Goal: Transaction & Acquisition: Obtain resource

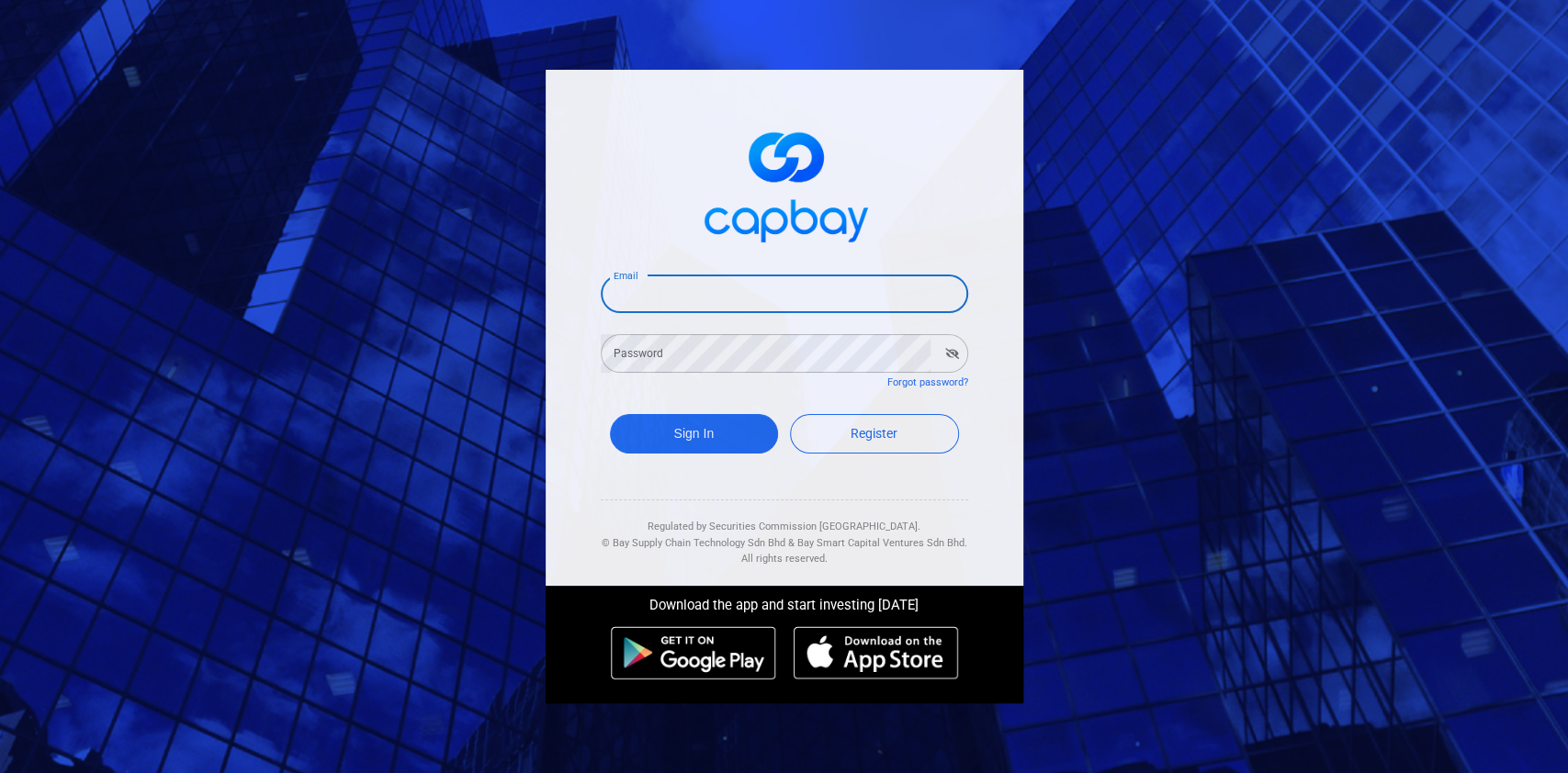
click at [720, 280] on input "Email" at bounding box center [785, 294] width 368 height 39
type input "[EMAIL_ADDRESS][DOMAIN_NAME]"
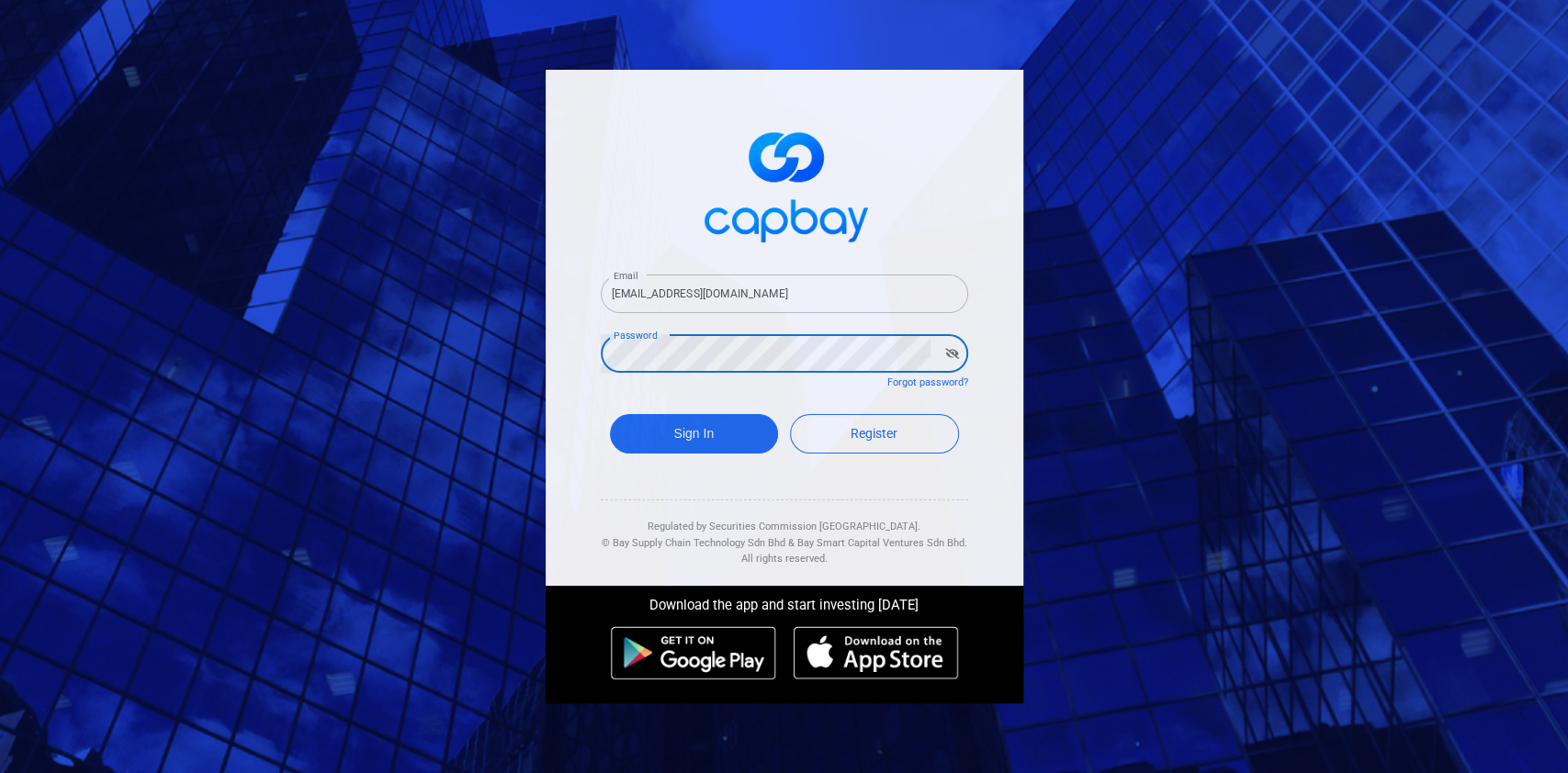
click at [610, 414] on button "Sign In" at bounding box center [694, 433] width 169 height 40
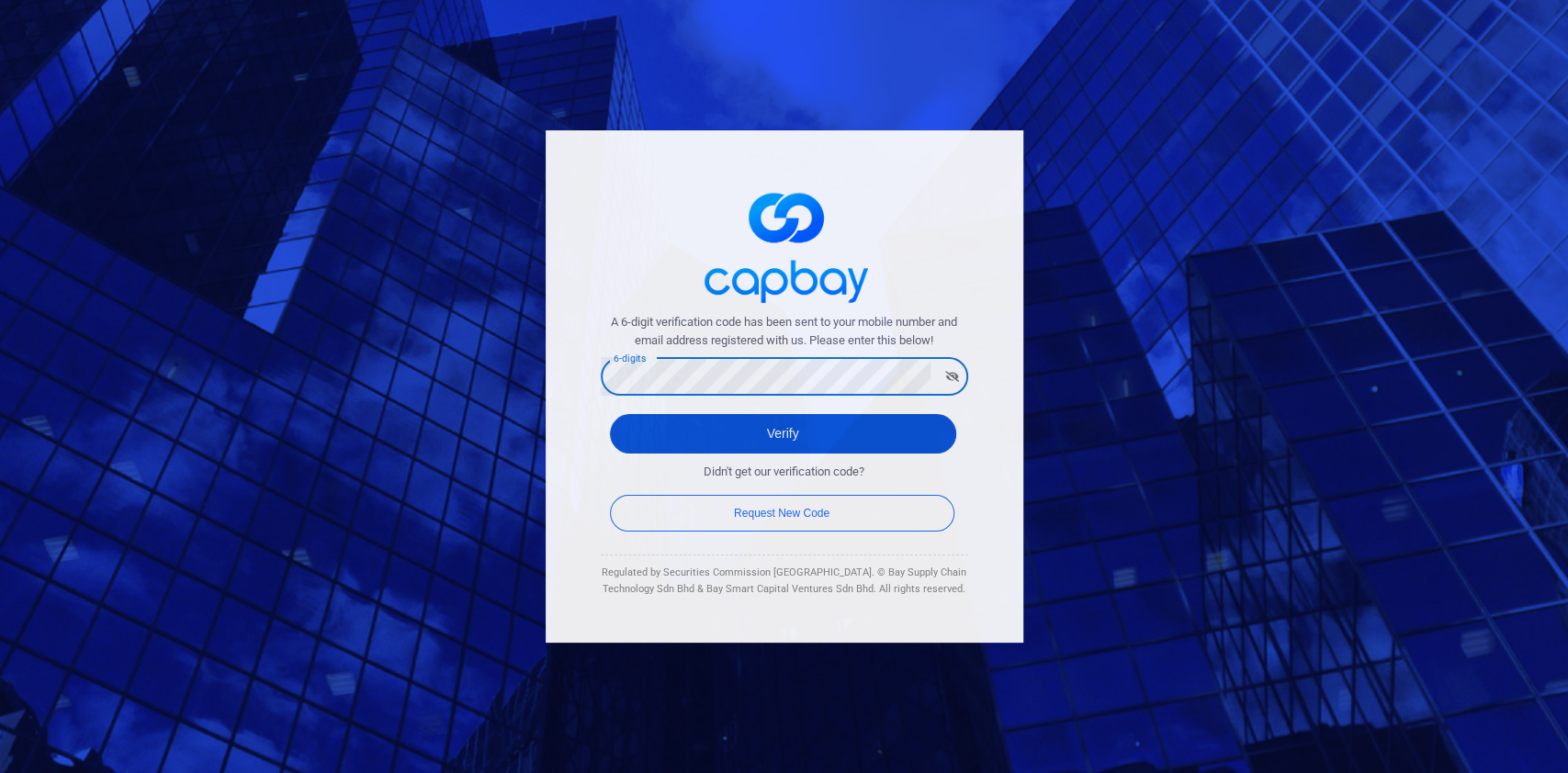
click at [651, 426] on button "Verify" at bounding box center [783, 433] width 347 height 40
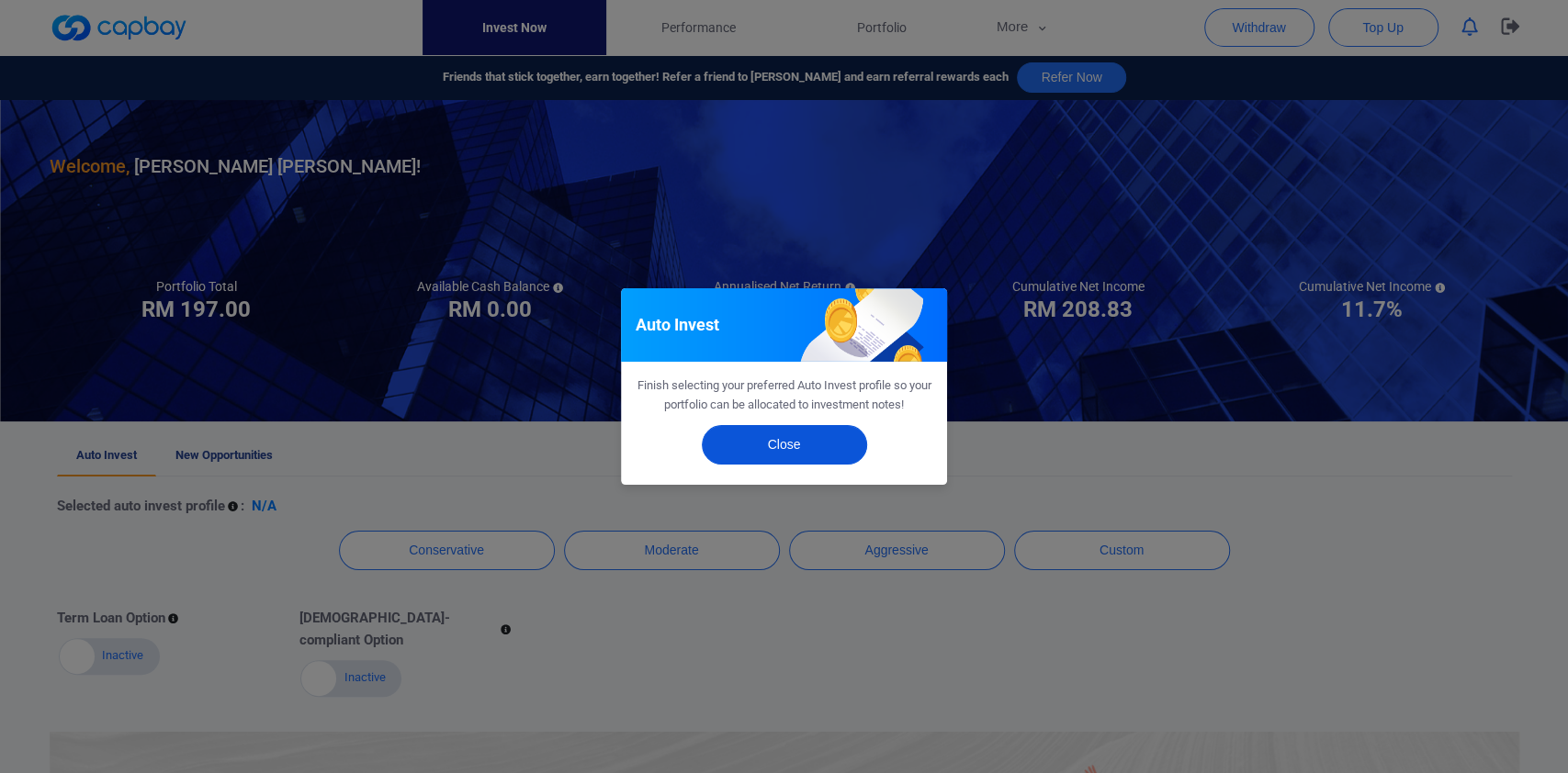
click at [792, 431] on button "Close" at bounding box center [784, 444] width 166 height 40
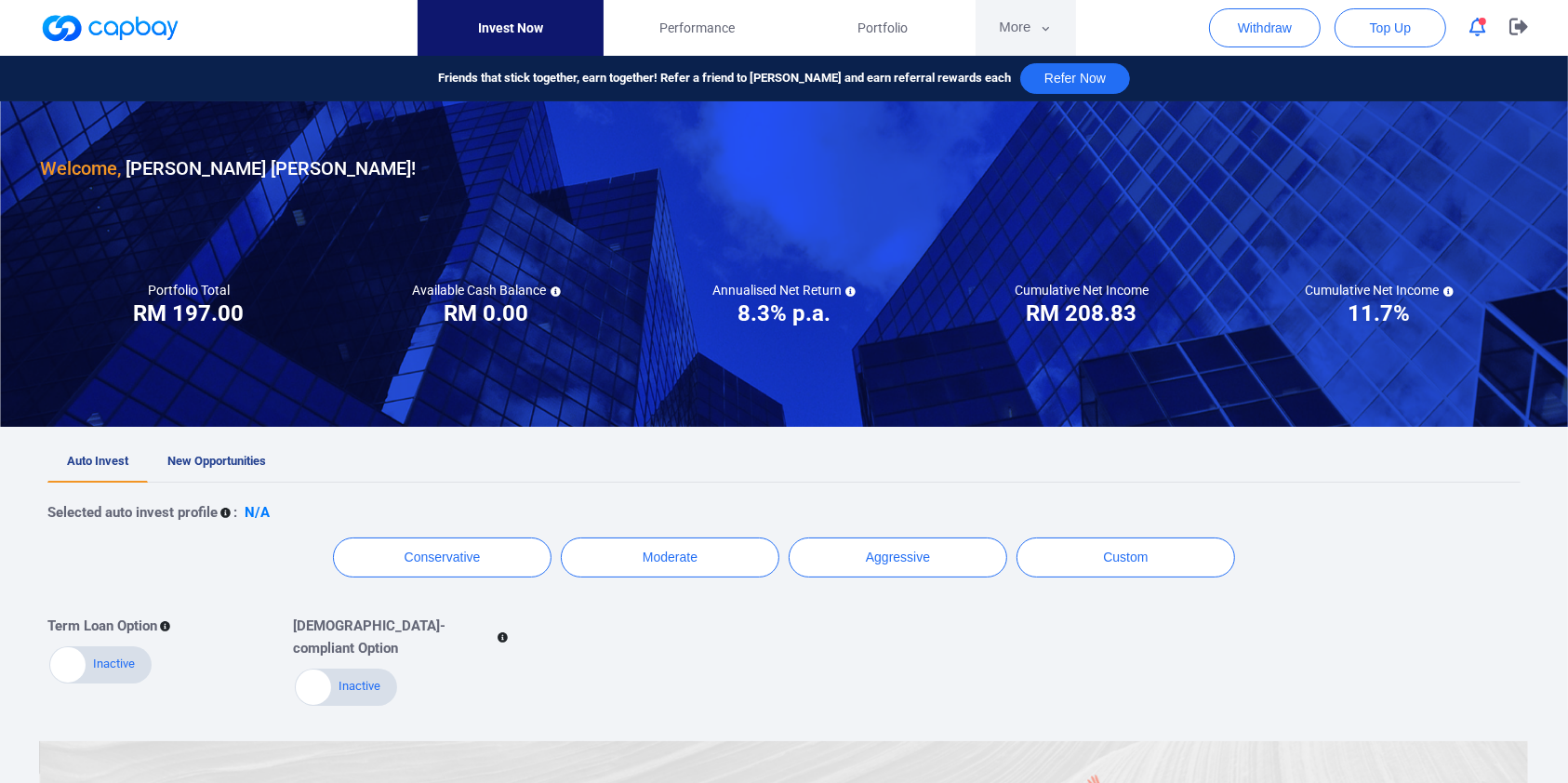
click at [1064, 5] on button "More" at bounding box center [1026, 27] width 100 height 56
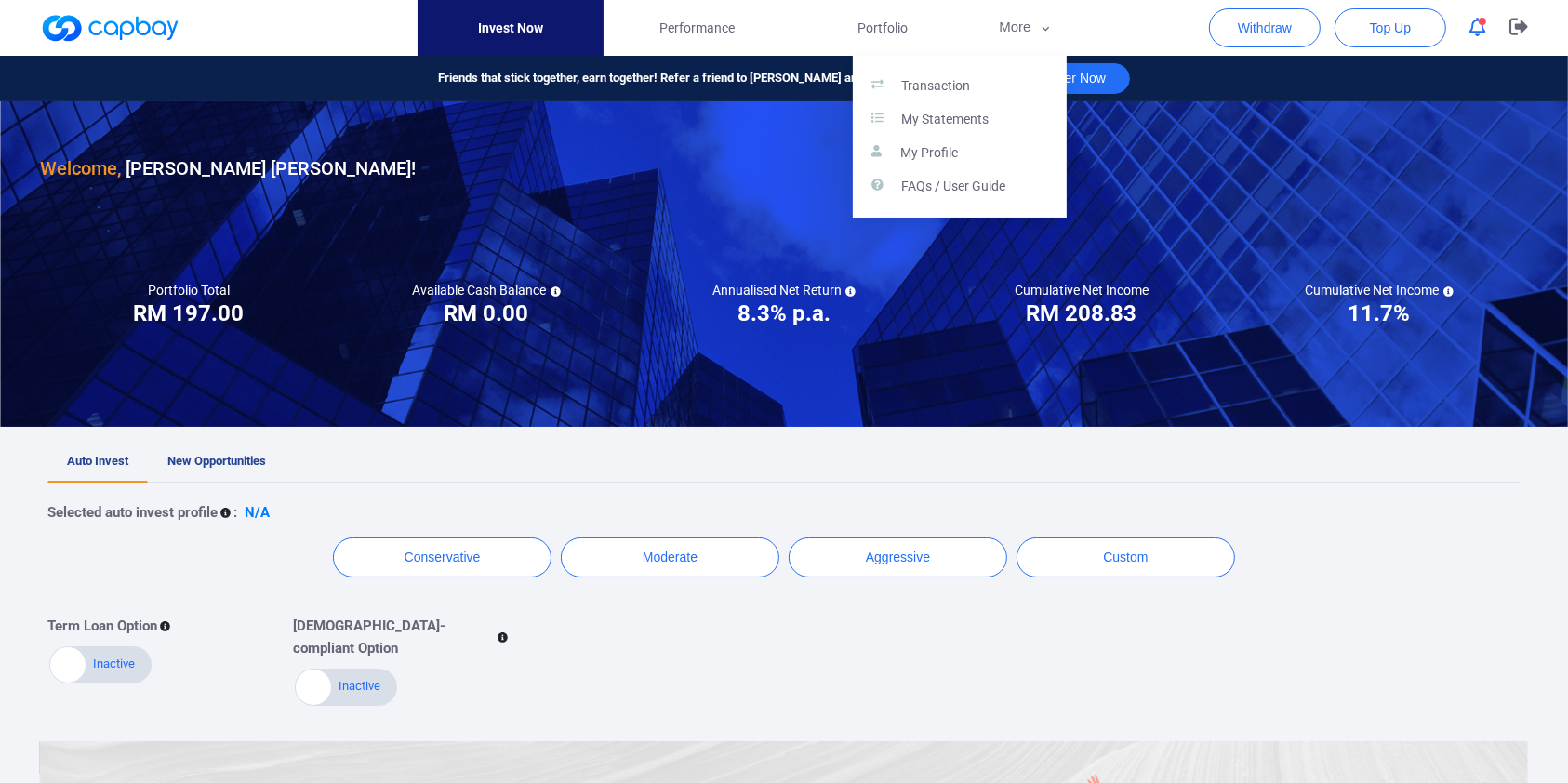
click at [211, 448] on button "button" at bounding box center [784, 391] width 1568 height 783
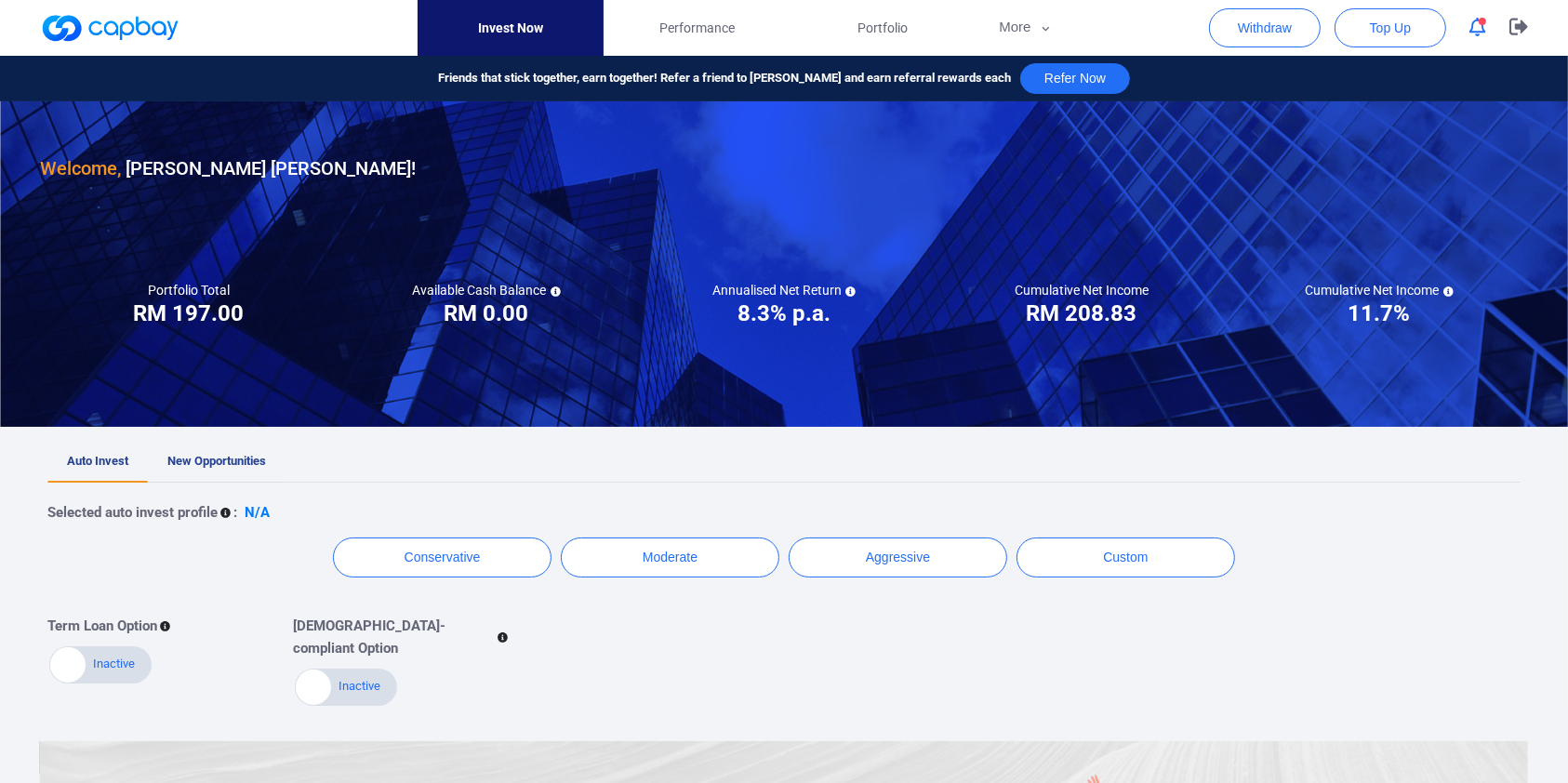
click at [211, 460] on span "New Opportunities" at bounding box center [217, 461] width 99 height 14
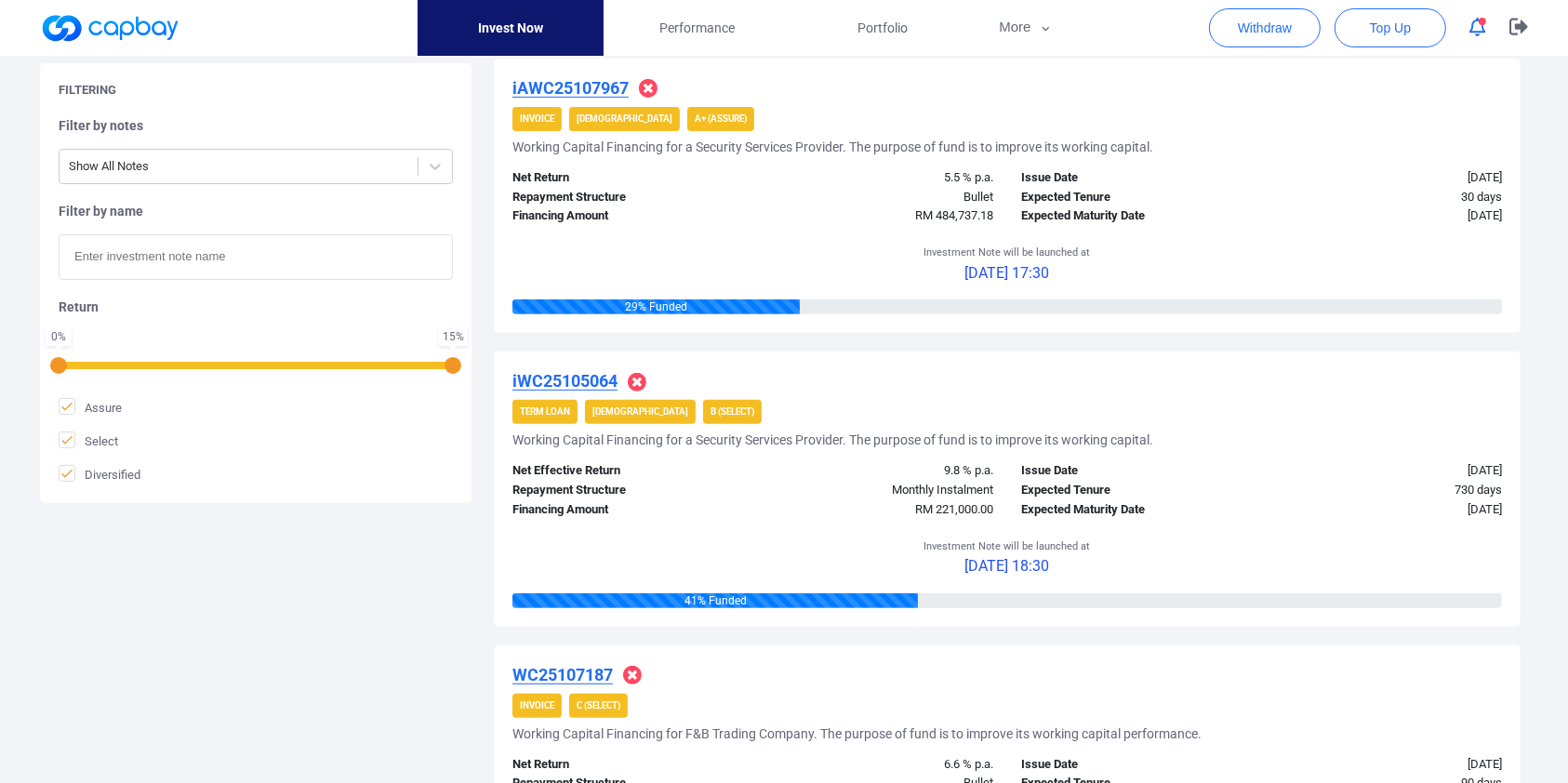
scroll to position [912, 0]
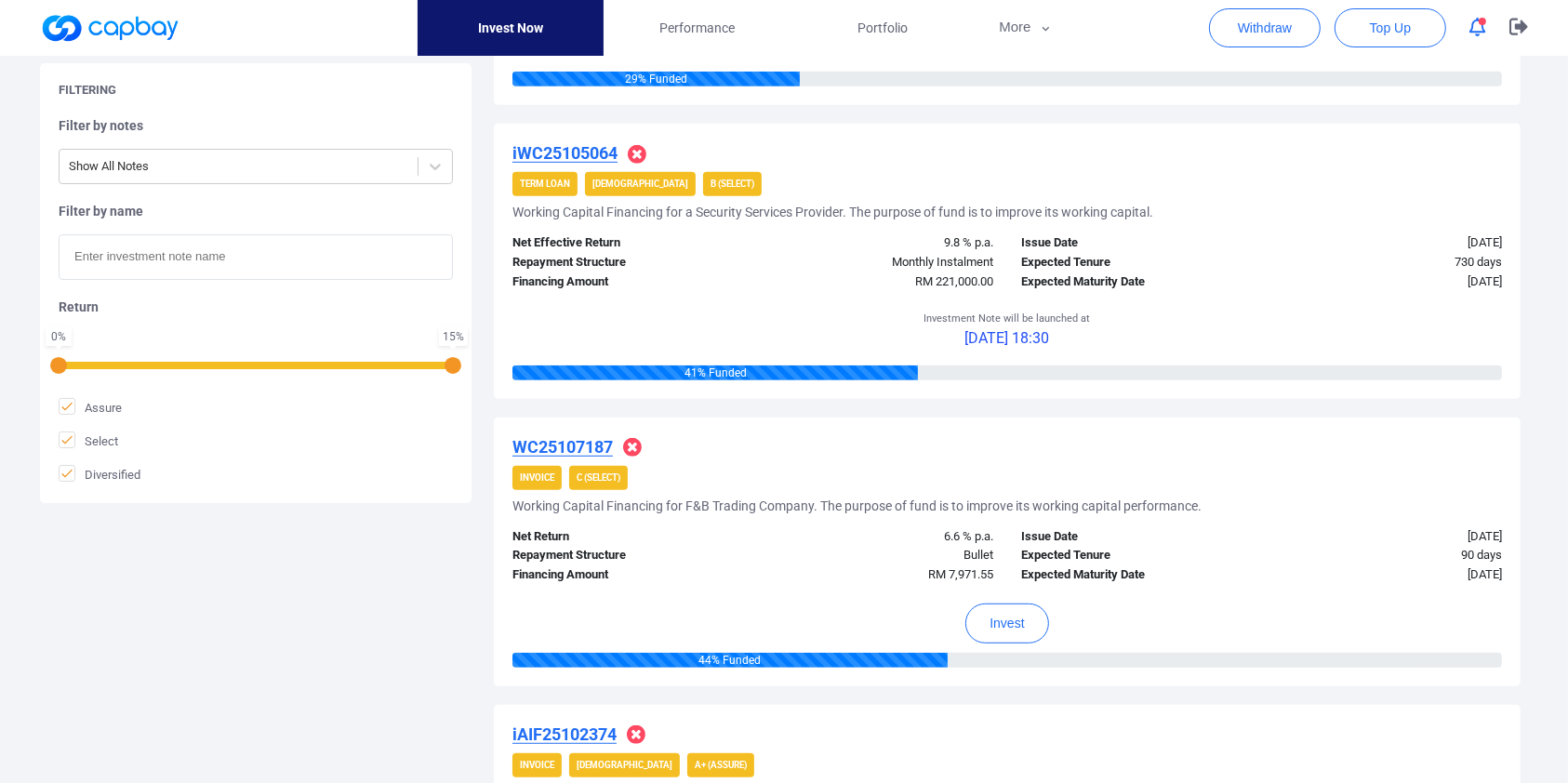
click at [536, 146] on u "iWC25105064" at bounding box center [564, 153] width 105 height 20
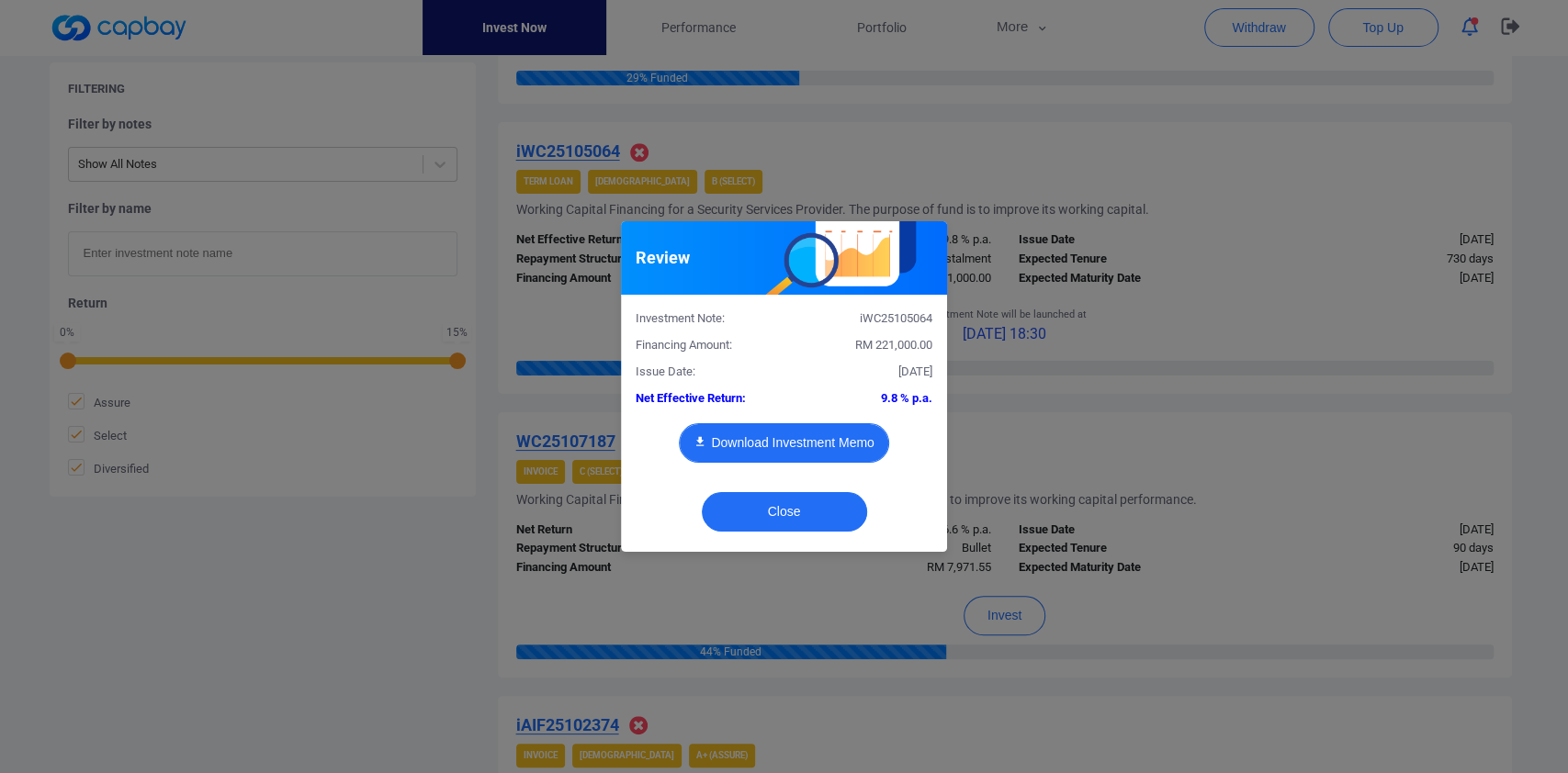
click at [830, 442] on button "Download Investment Memo" at bounding box center [783, 443] width 209 height 40
click at [1218, 303] on div "Review Investment Note: iWC25105064 Financing Amount: RM 221,000.00 Issue Date:…" at bounding box center [784, 386] width 1568 height 773
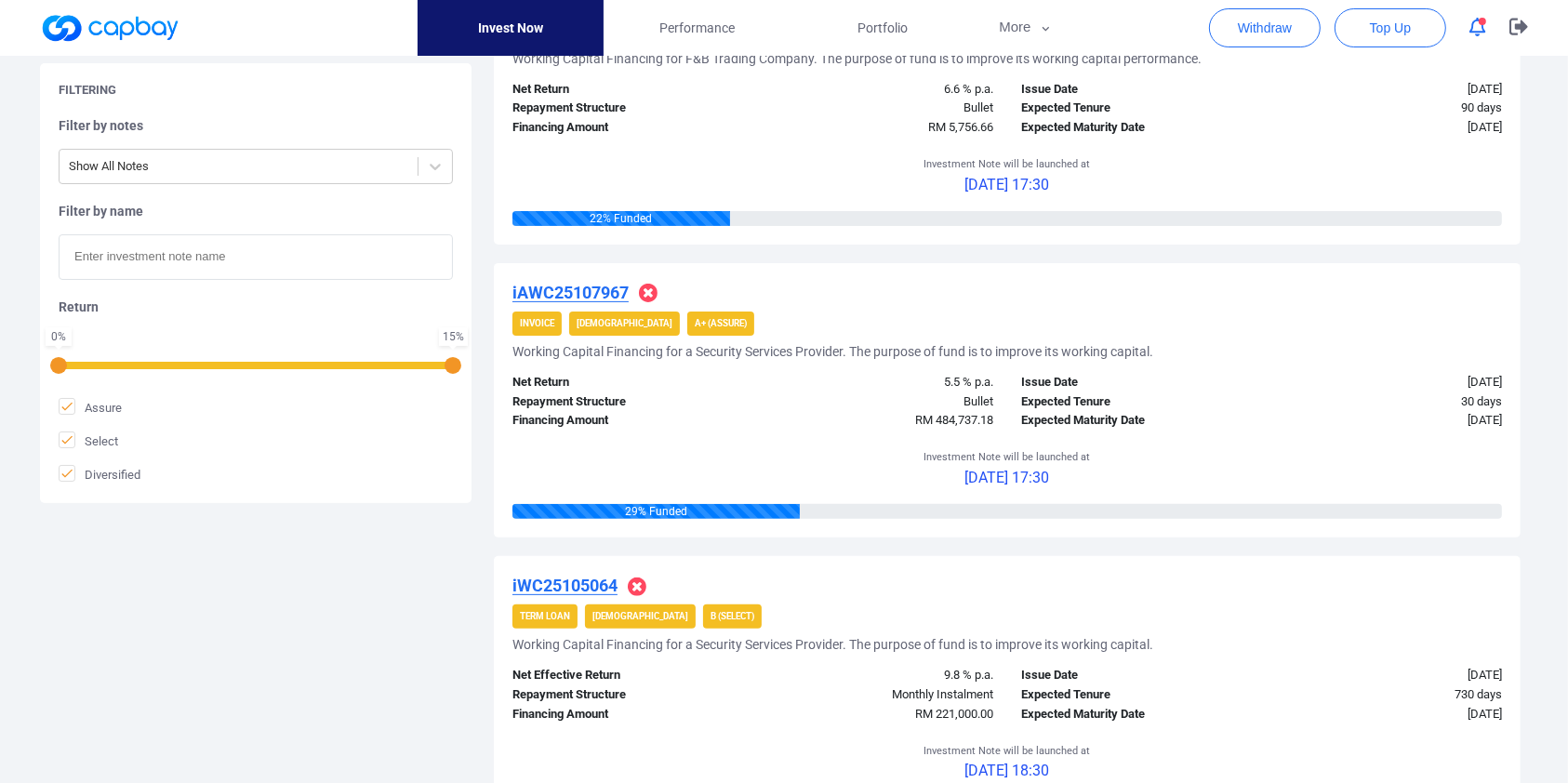
scroll to position [0, 0]
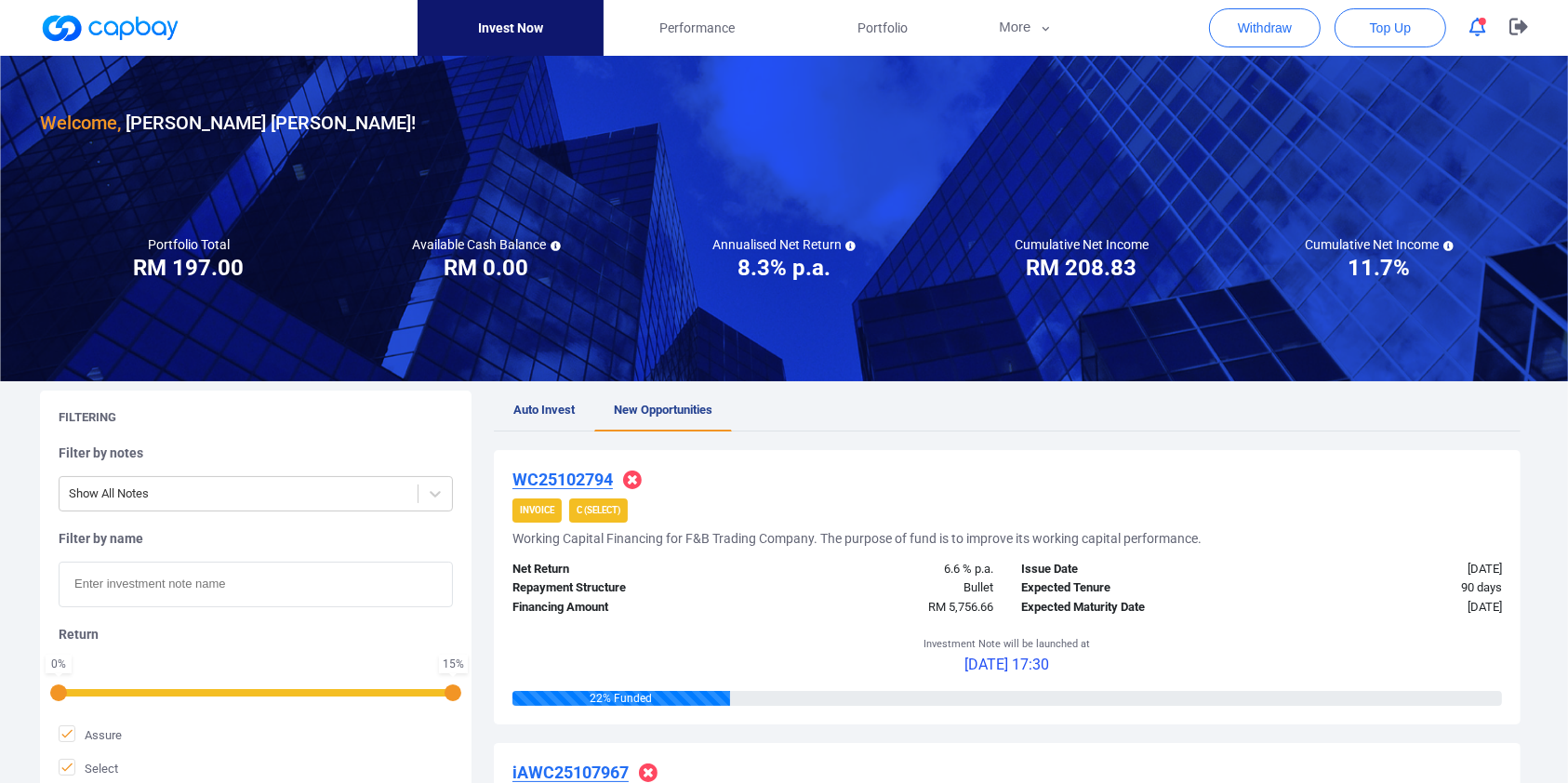
click at [1478, 34] on icon "button" at bounding box center [1478, 27] width 17 height 20
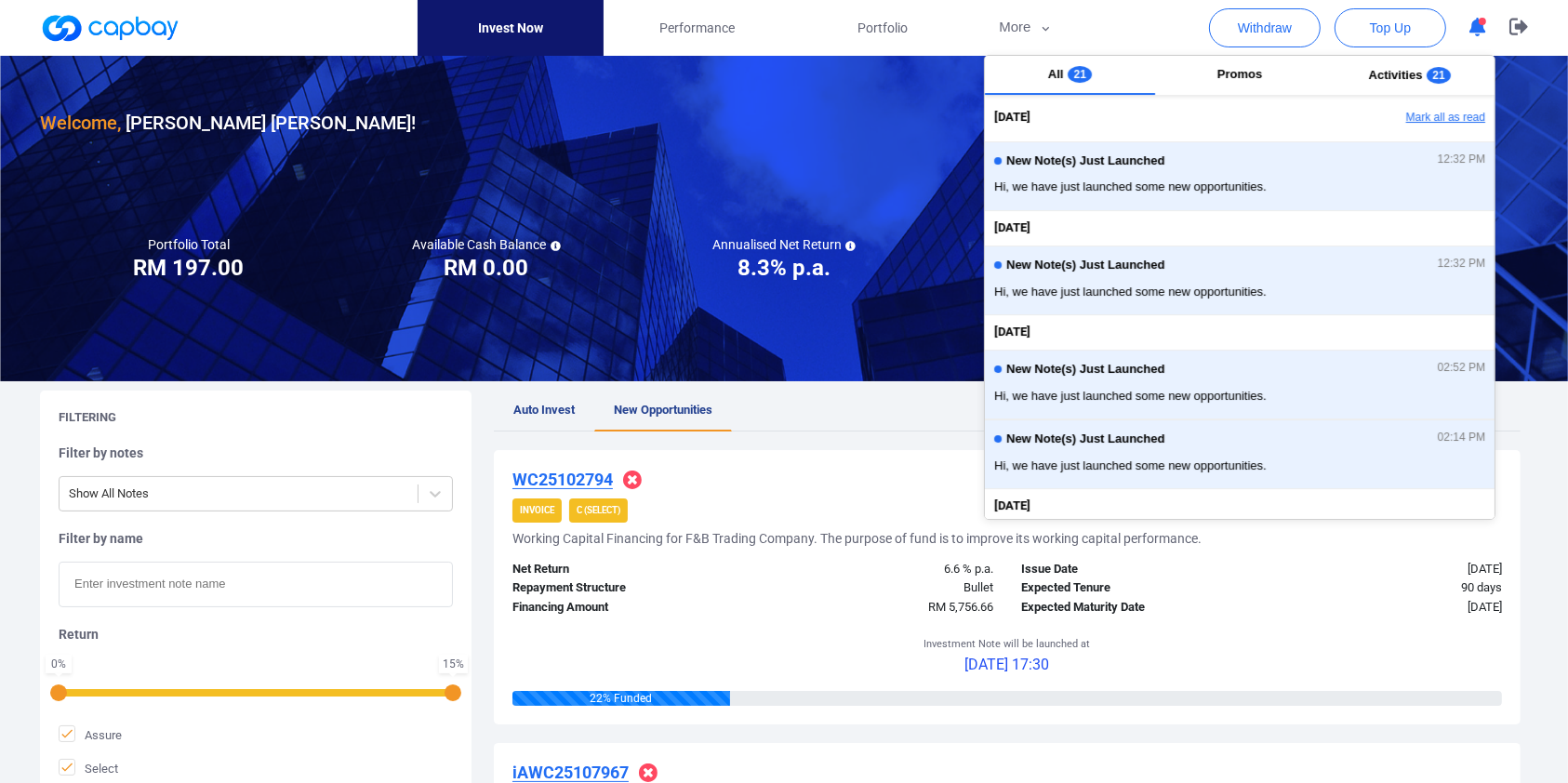
click at [1442, 113] on button "Mark all as read" at bounding box center [1395, 118] width 200 height 31
